Goal: Obtain resource: Obtain resource

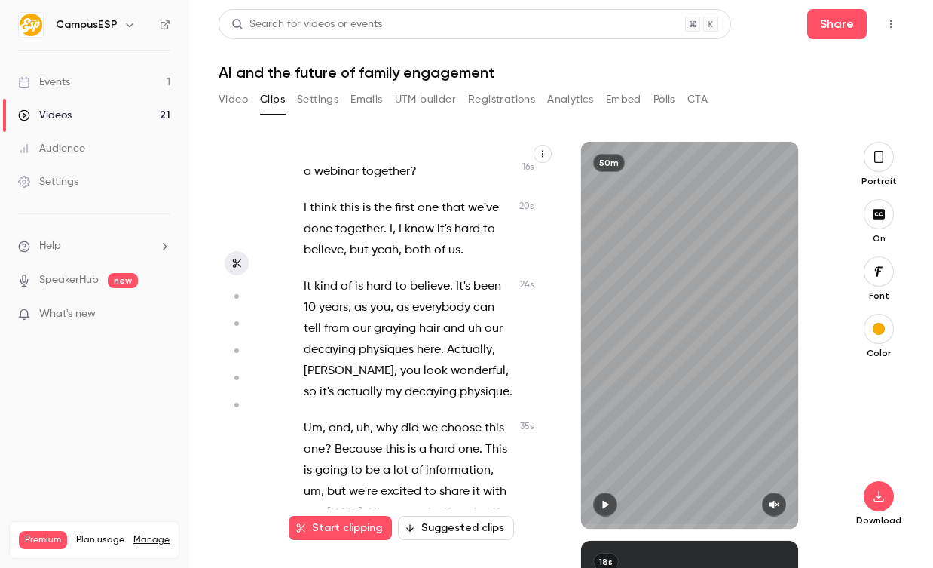
scroll to position [100, 0]
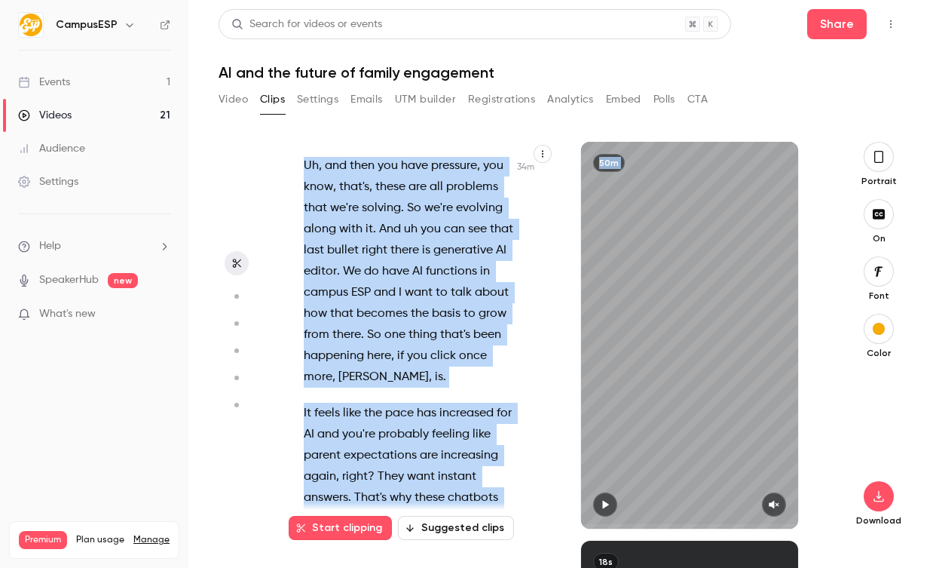
drag, startPoint x: 307, startPoint y: 280, endPoint x: 491, endPoint y: 570, distance: 343.0
click at [491, 567] on html "CampusESP Events 1 Videos 21 Audience Settings Help SpeakerHub new What's new P…" at bounding box center [466, 284] width 933 height 568
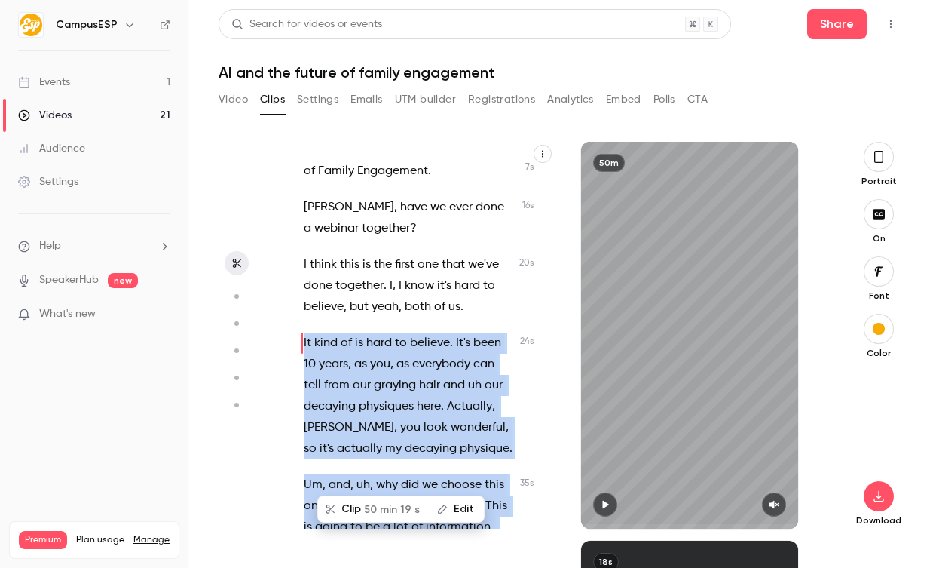
click at [438, 259] on span "one" at bounding box center [428, 264] width 21 height 21
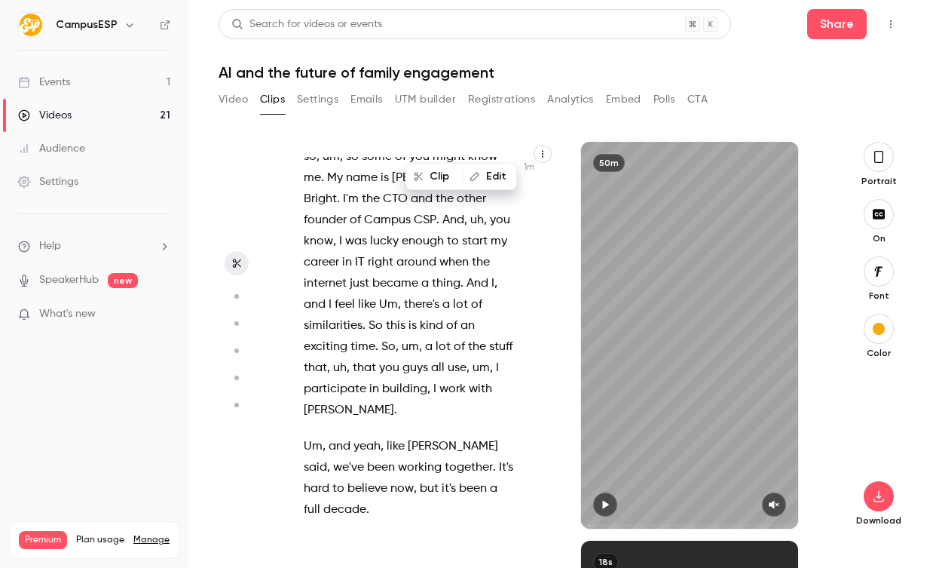
scroll to position [1659, 0]
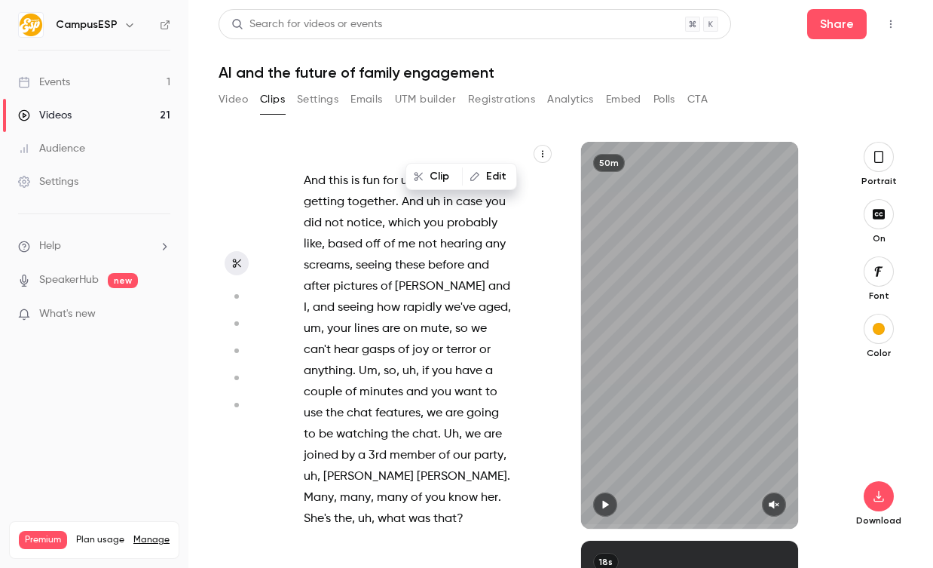
click at [547, 142] on div "All right . We are live . Thank you for joining us [DATE] . It's AI in the Futu…" at bounding box center [420, 335] width 270 height 387
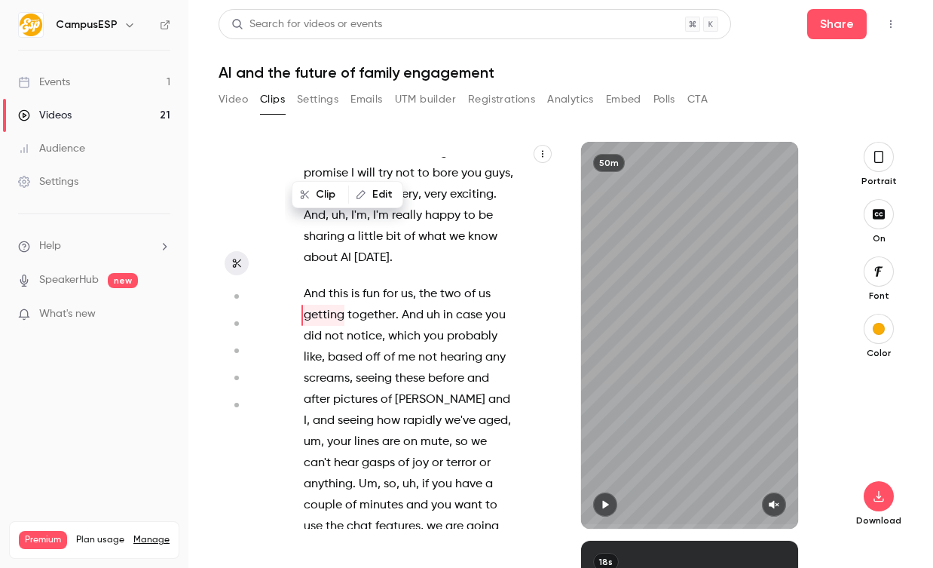
click at [543, 155] on icon "button" at bounding box center [542, 153] width 9 height 9
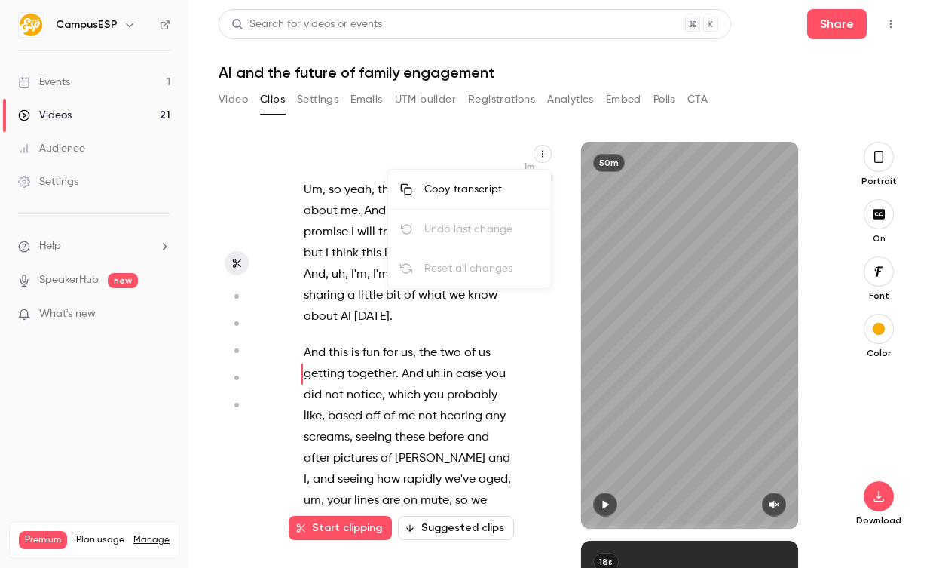
scroll to position [1475, 0]
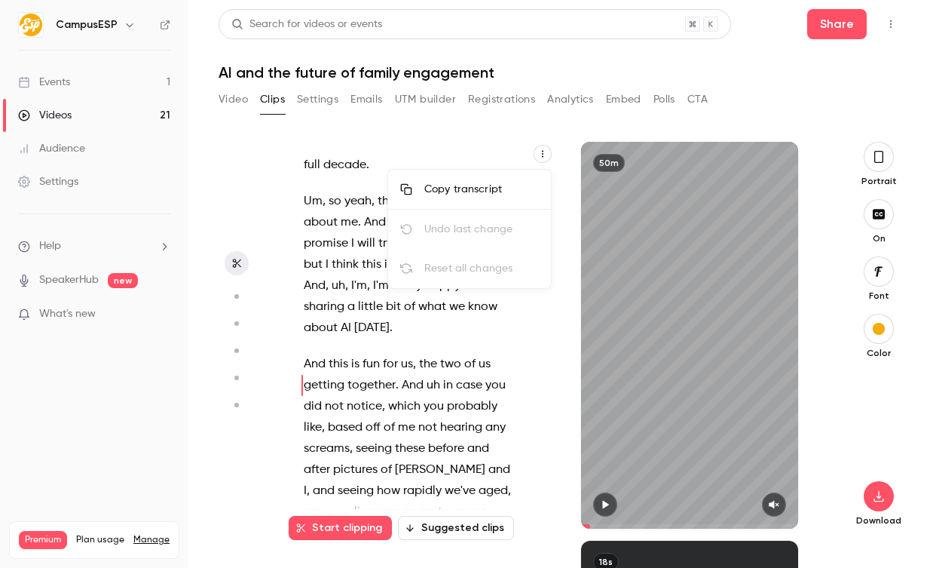
type input "*****"
click at [483, 185] on div "Copy transcript" at bounding box center [481, 189] width 115 height 15
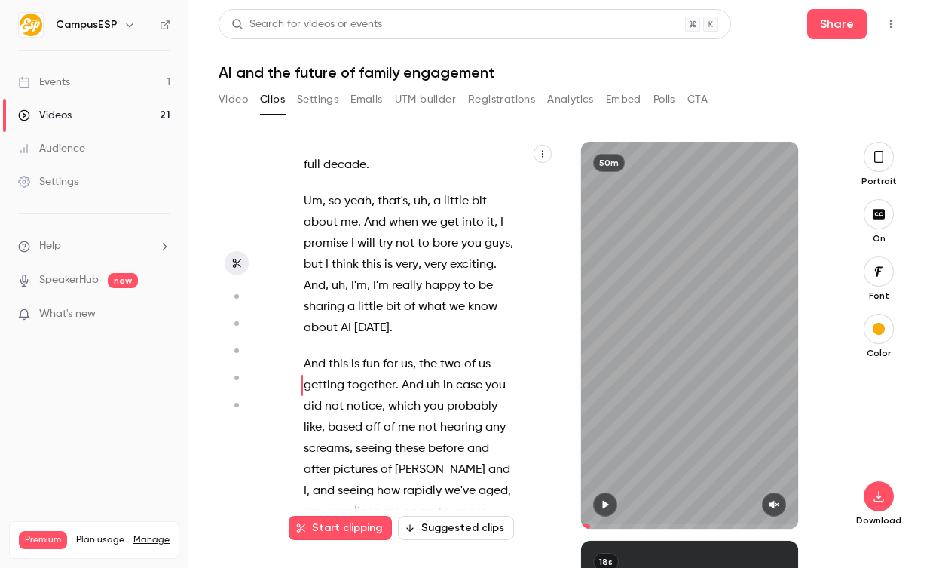
click at [191, 72] on main "Search for videos or events Share AI and the future of family engagement Video …" at bounding box center [560, 284] width 745 height 568
